Goal: Check status: Check status

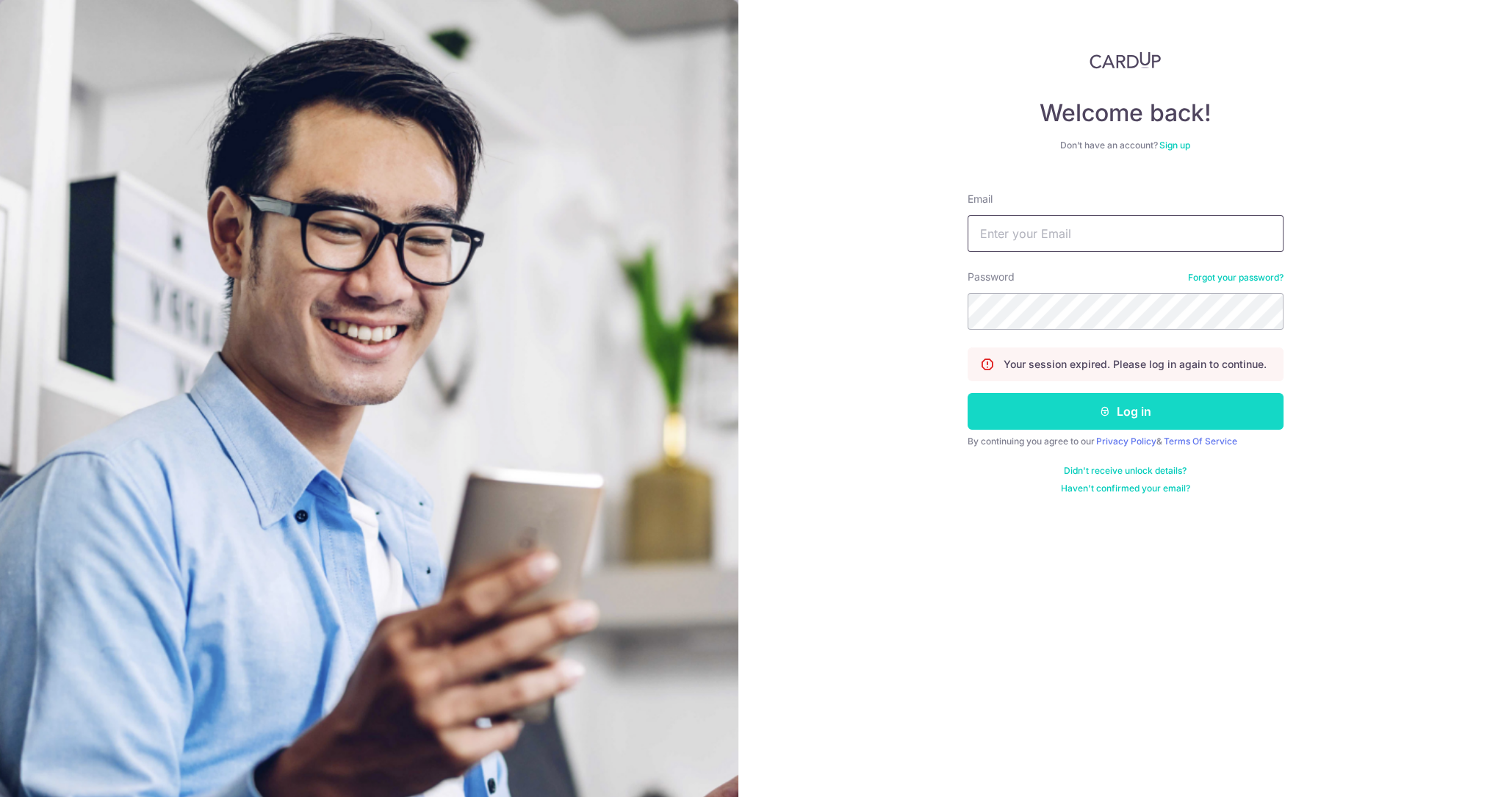
type input "[DOMAIN_NAME][EMAIL_ADDRESS][PERSON_NAME][PERSON_NAME][DOMAIN_NAME]"
click at [1118, 400] on button "Log in" at bounding box center [1126, 411] width 316 height 37
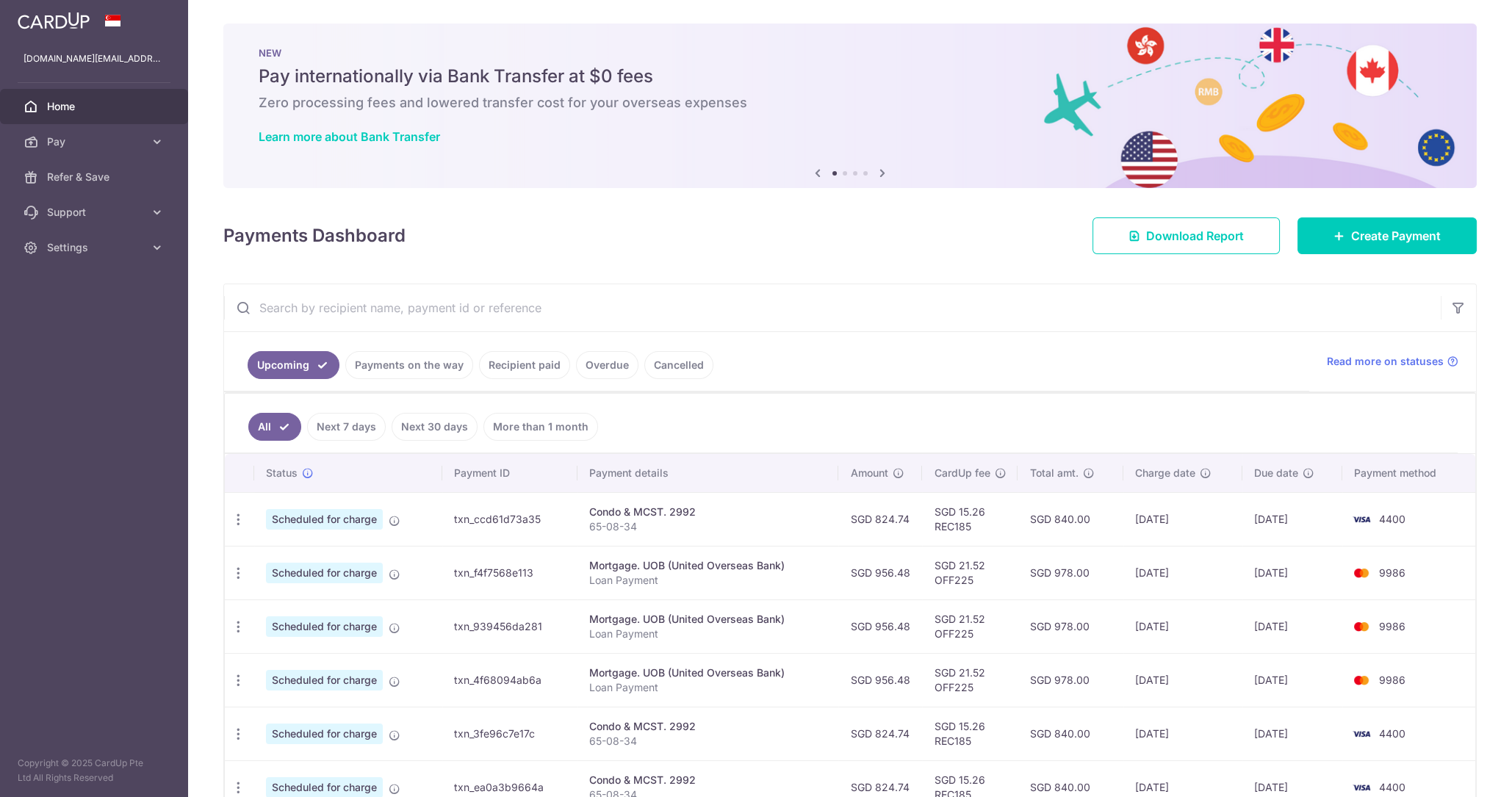
click at [539, 362] on link "Recipient paid" at bounding box center [525, 365] width 91 height 28
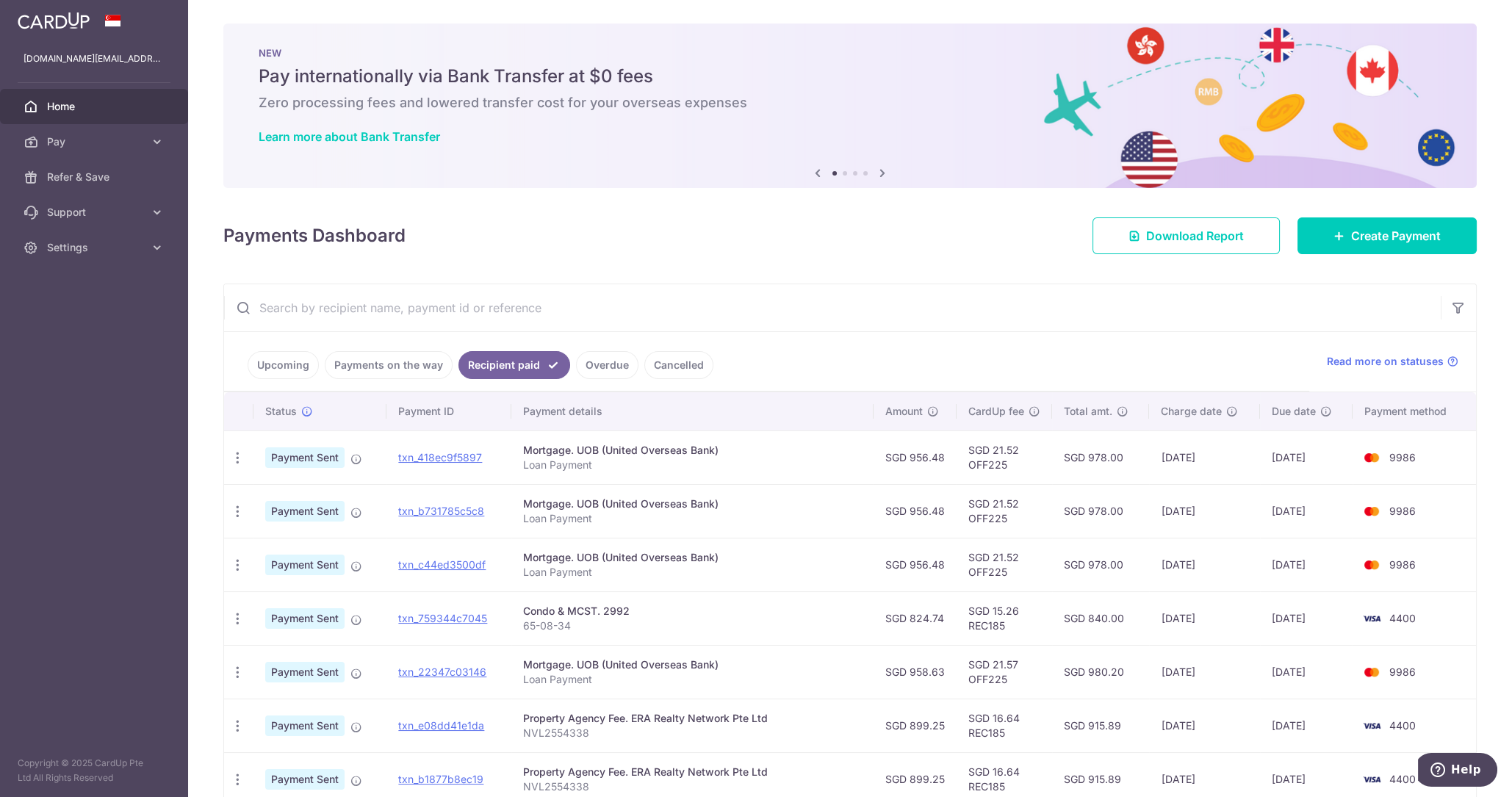
click at [420, 348] on ul "Upcoming Payments on the way Recipient paid Overdue Cancelled" at bounding box center [766, 361] width 1085 height 59
click at [420, 351] on link "Payments on the way" at bounding box center [389, 365] width 128 height 28
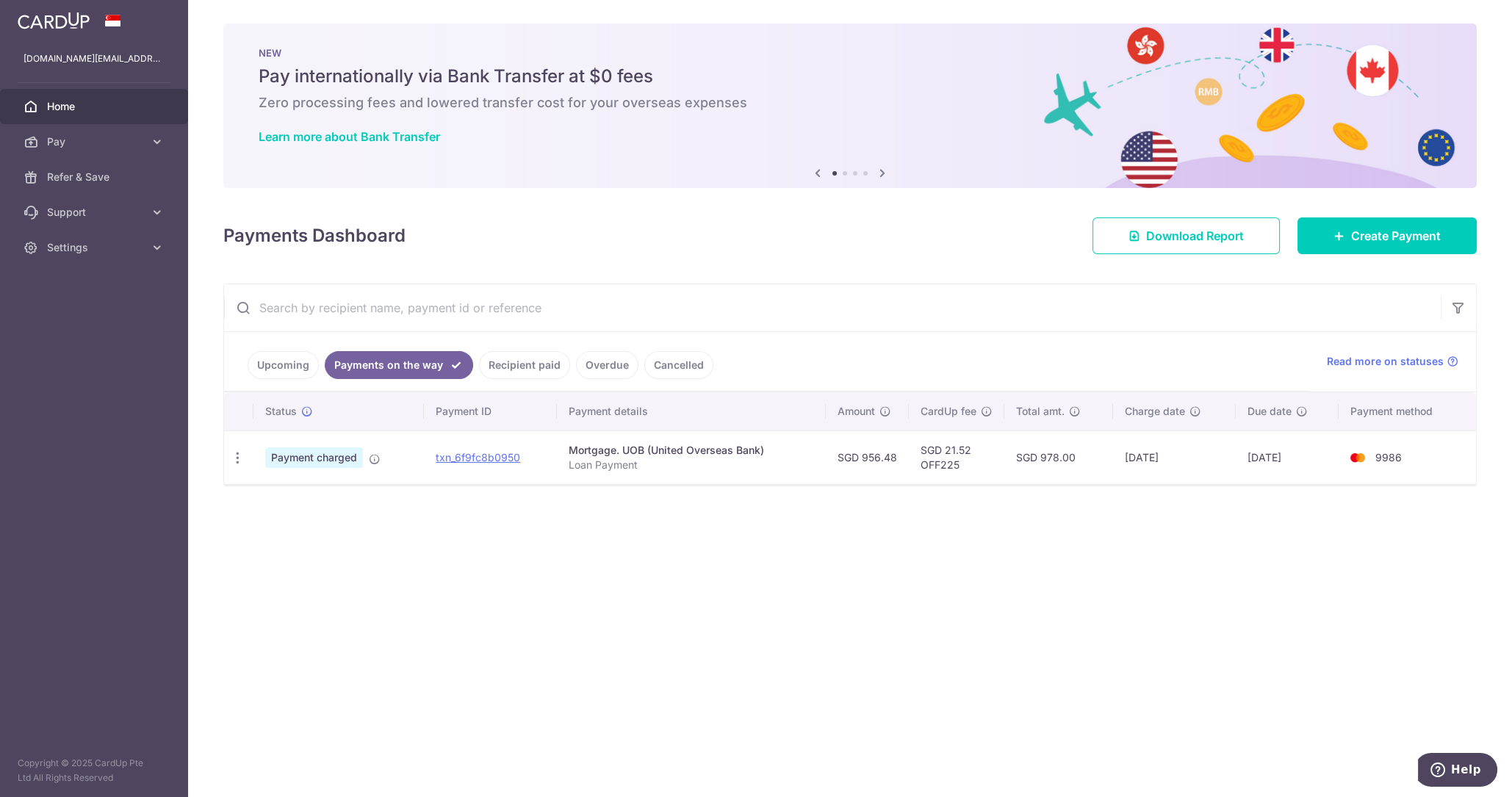
click at [273, 351] on link "Upcoming" at bounding box center [283, 365] width 71 height 28
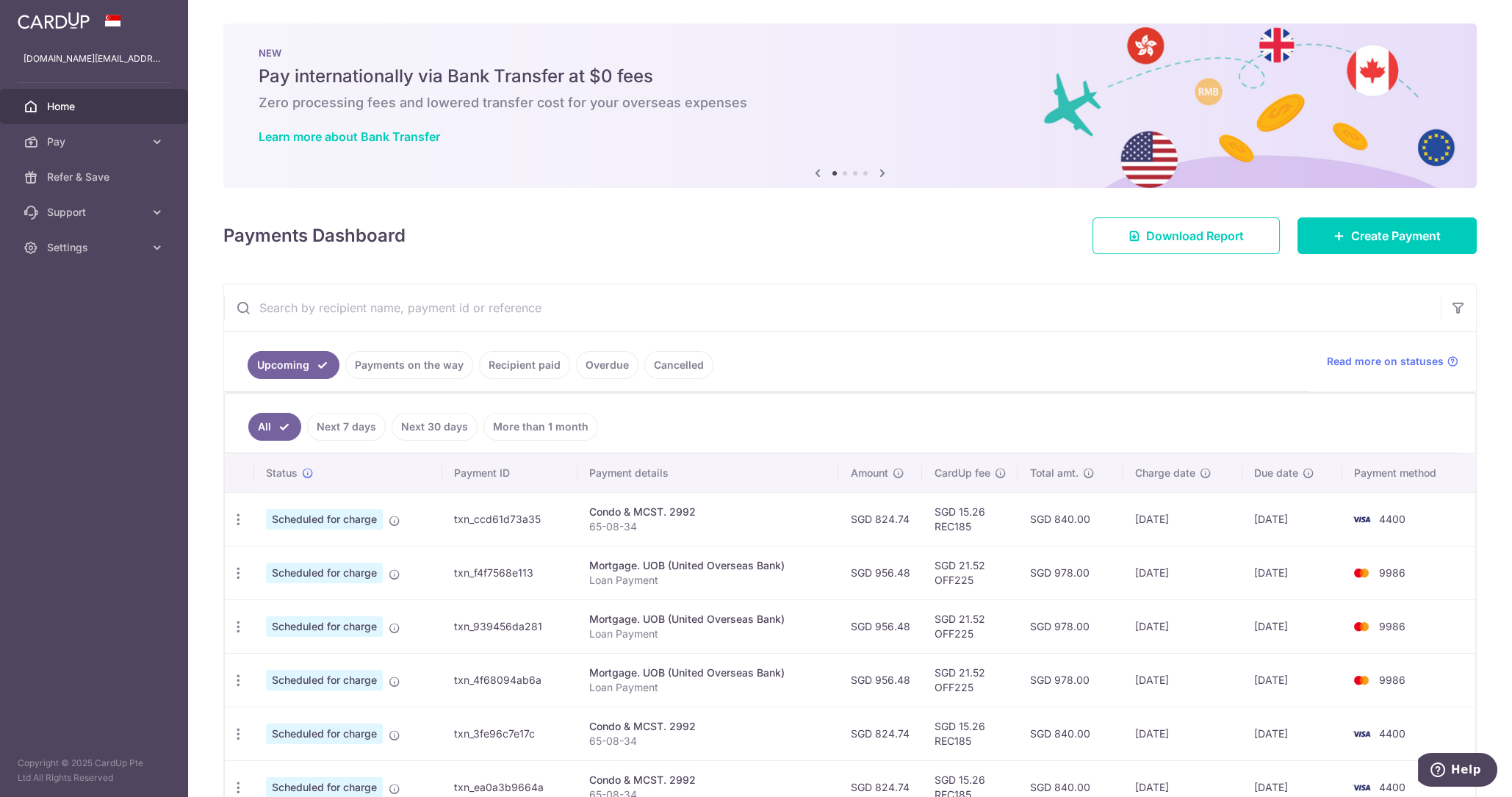
scroll to position [306, 0]
